Goal: Task Accomplishment & Management: Complete application form

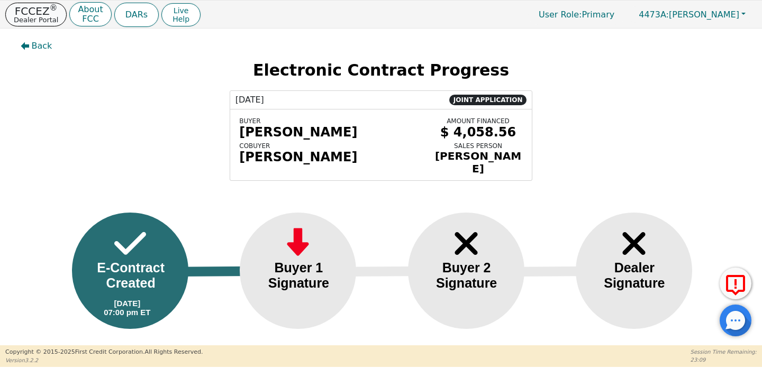
click at [37, 16] on p "Dealer Portal" at bounding box center [36, 19] width 44 height 7
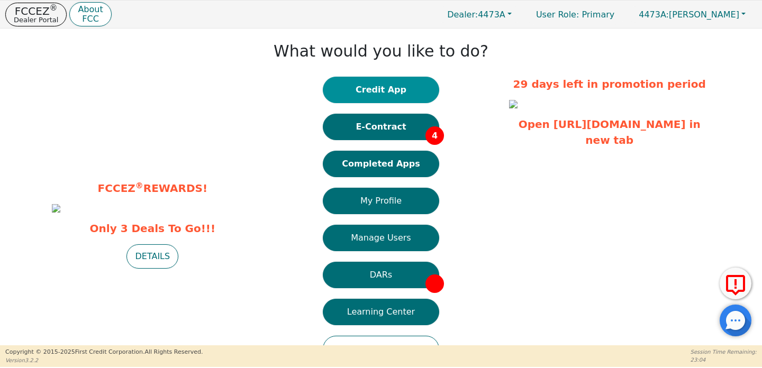
click at [405, 92] on button "Credit App" at bounding box center [381, 90] width 116 height 26
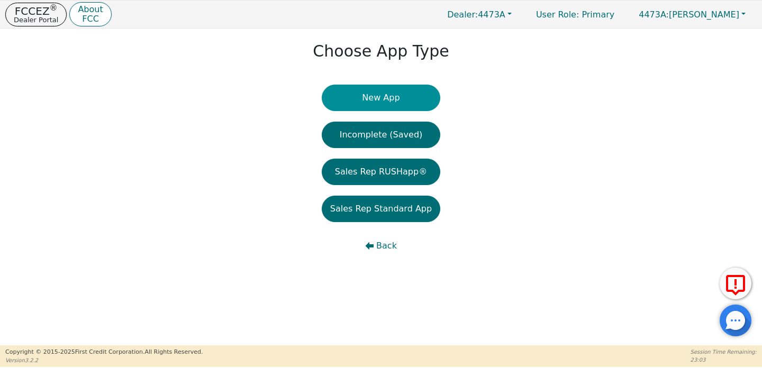
click at [404, 93] on button "New App" at bounding box center [381, 98] width 118 height 26
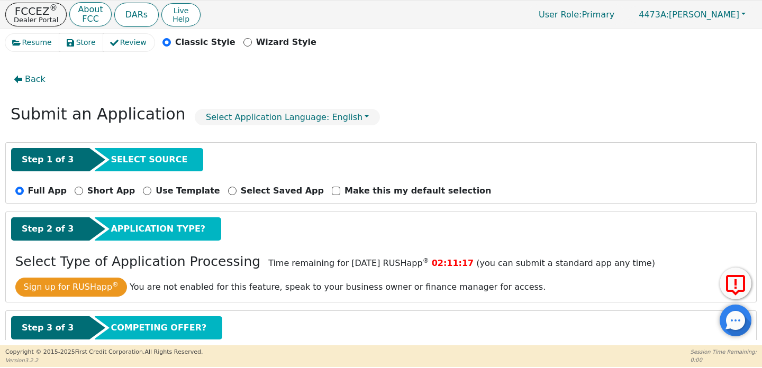
scroll to position [66, 0]
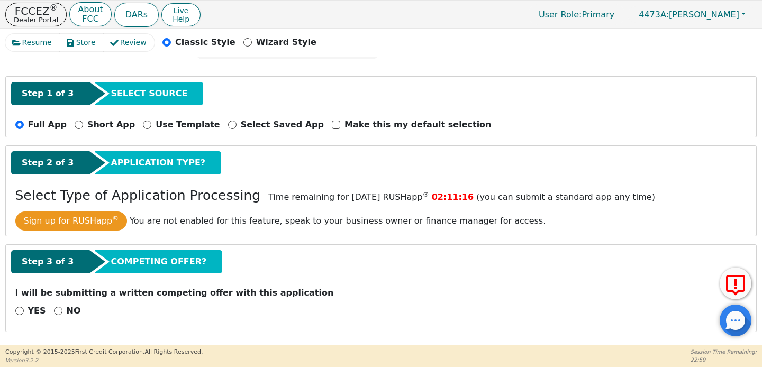
click at [60, 312] on div "NO" at bounding box center [67, 311] width 27 height 13
click at [54, 311] on input "NO" at bounding box center [58, 311] width 8 height 8
radio input "true"
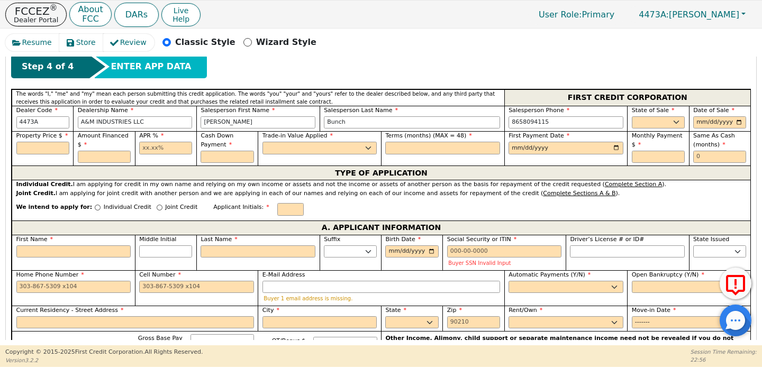
scroll to position [326, 0]
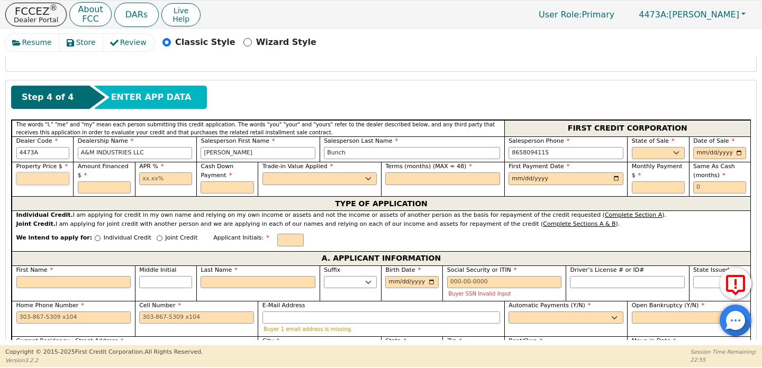
click at [52, 178] on input "text" at bounding box center [42, 178] width 53 height 13
type input "3698"
